Goal: Find specific page/section: Find specific page/section

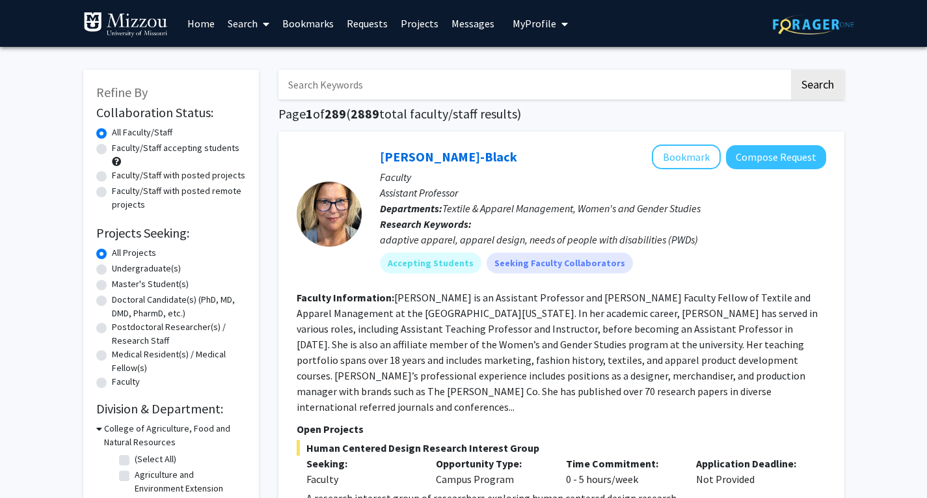
click at [301, 32] on link "Bookmarks" at bounding box center [308, 24] width 64 height 46
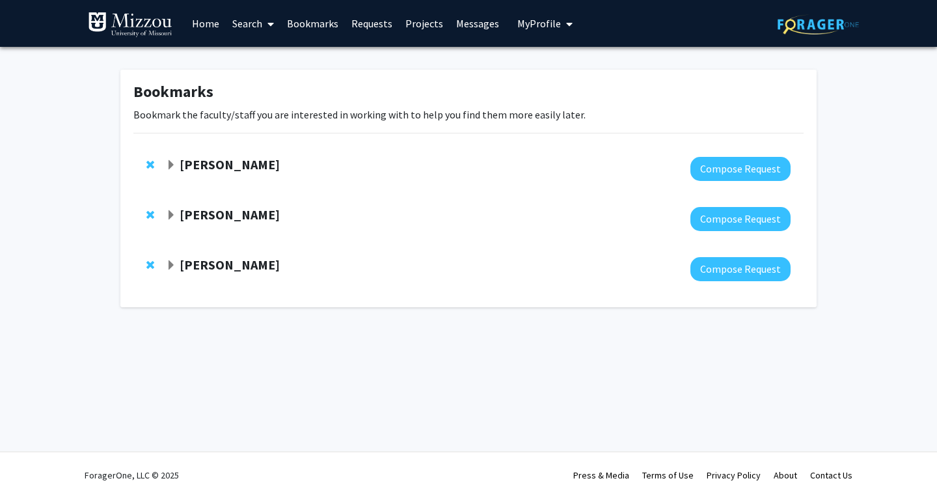
click at [277, 165] on strong "[PERSON_NAME]" at bounding box center [230, 164] width 100 height 16
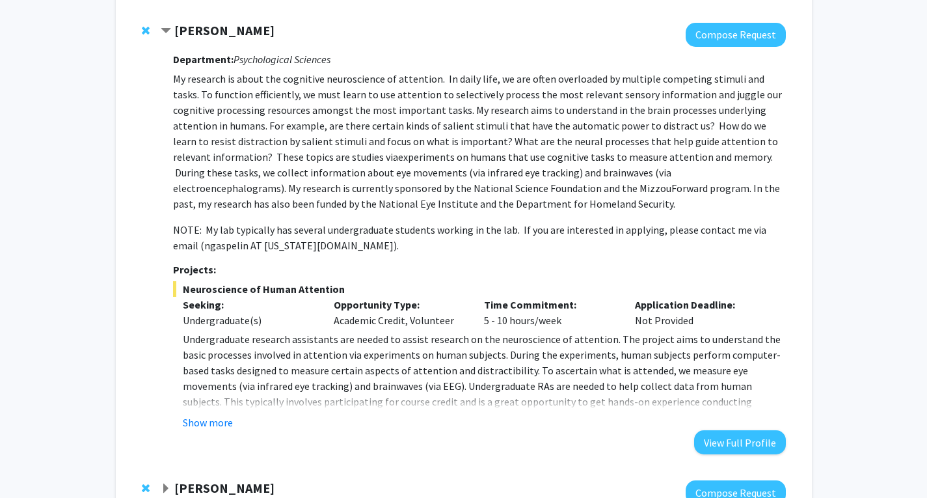
scroll to position [285, 0]
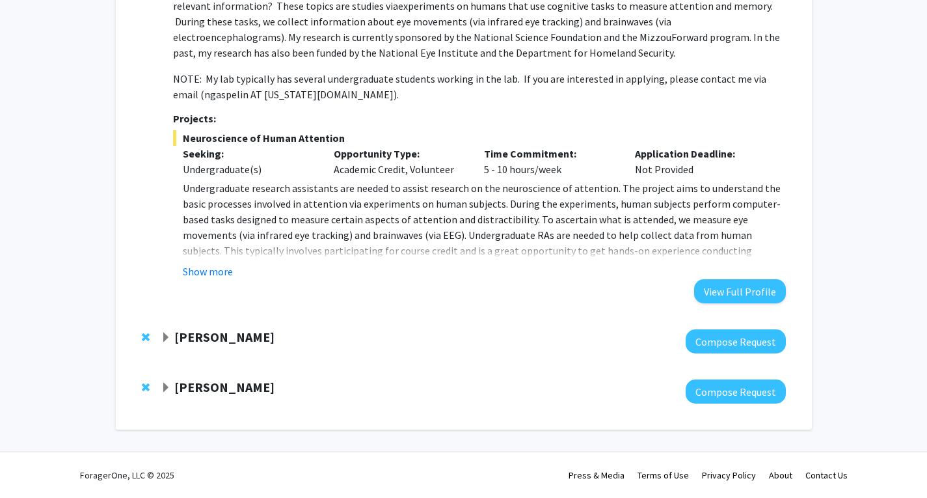
click at [243, 333] on strong "[PERSON_NAME]" at bounding box center [224, 337] width 100 height 16
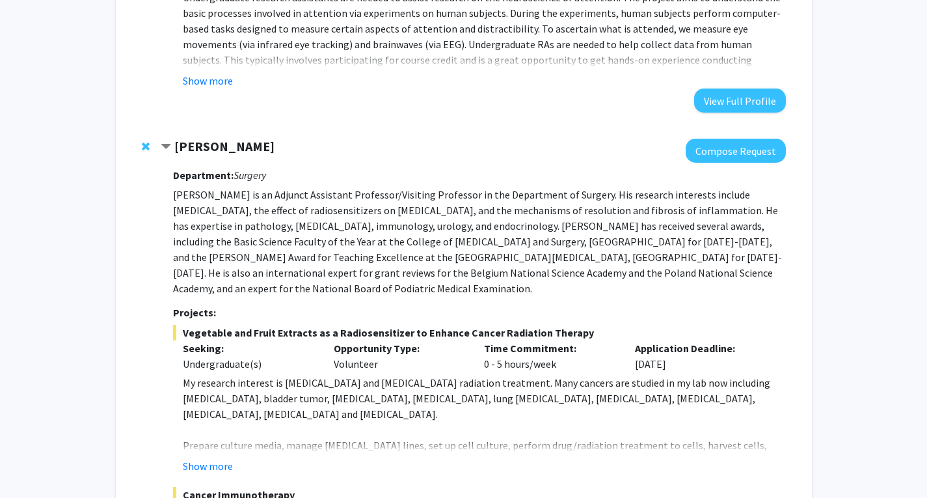
scroll to position [501, 0]
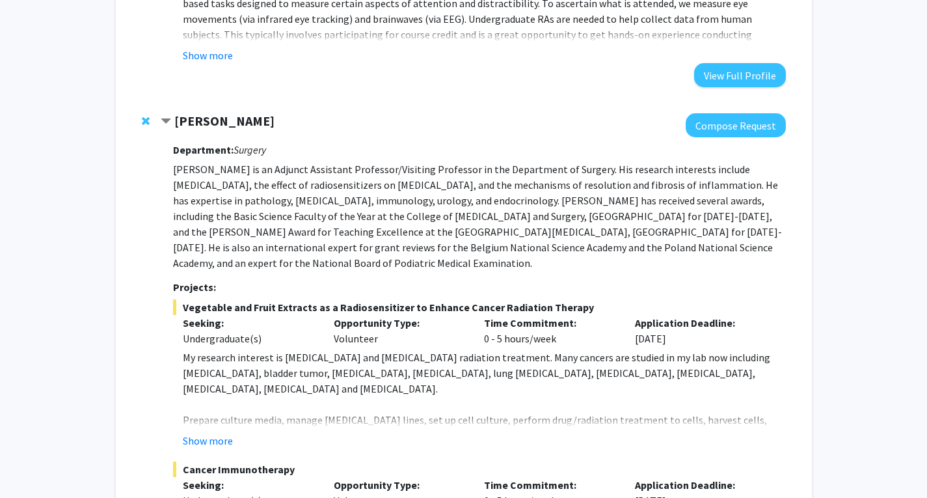
click at [849, 312] on div "Bookmarks Bookmark the faculty/staff you are interested in working with to help…" at bounding box center [463, 143] width 927 height 1194
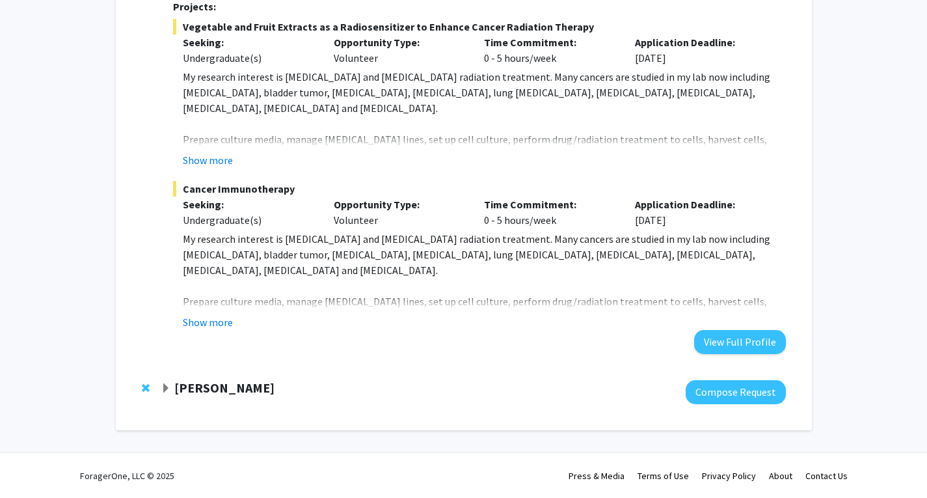
click at [204, 387] on strong "[PERSON_NAME]" at bounding box center [224, 387] width 100 height 16
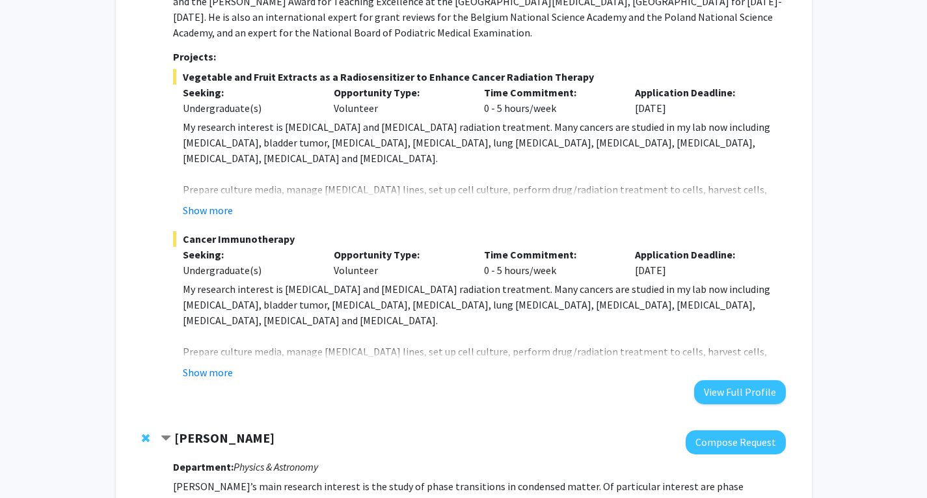
scroll to position [579, 0]
